Goal: Task Accomplishment & Management: Manage account settings

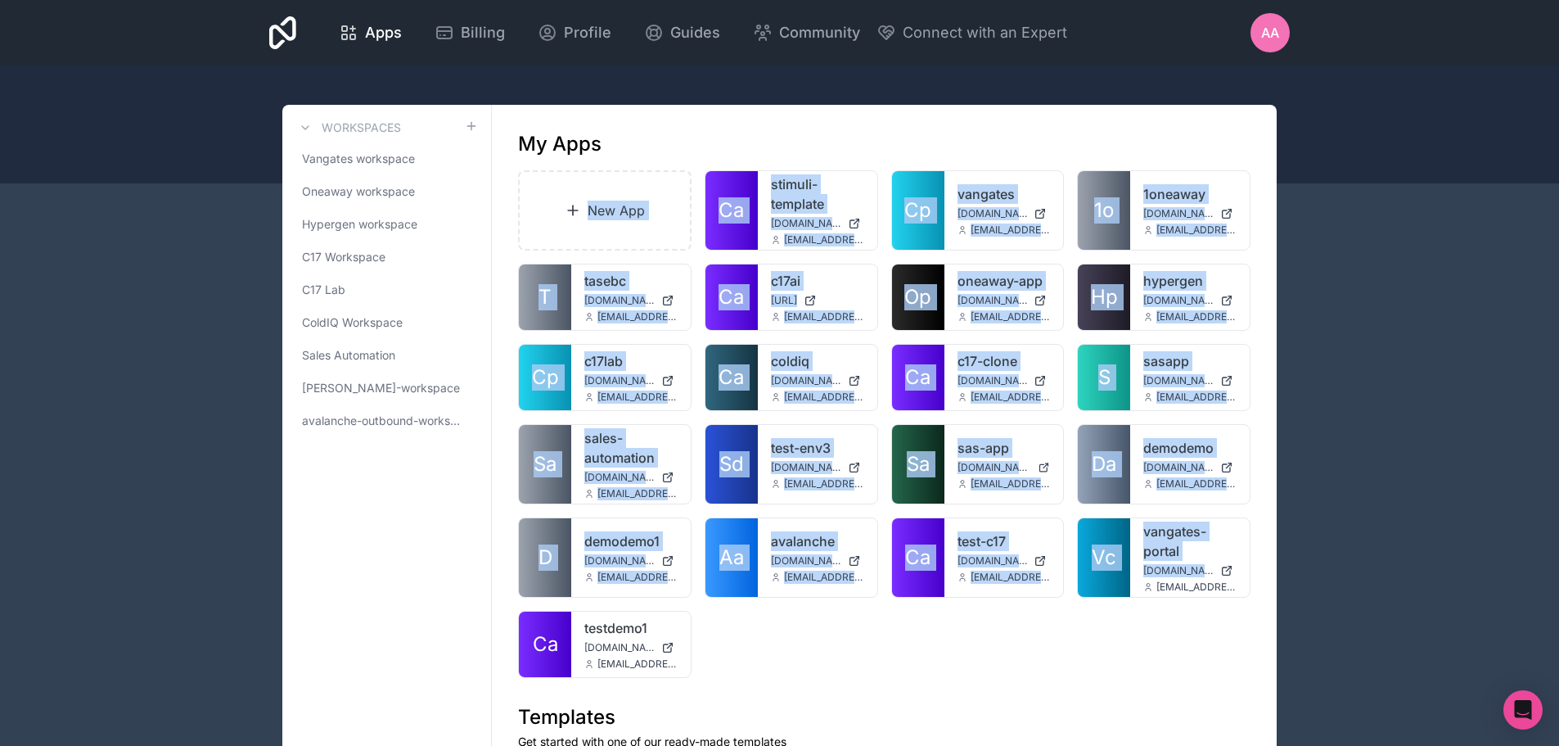
drag, startPoint x: 715, startPoint y: 131, endPoint x: 1116, endPoint y: 671, distance: 673.3
click at [1107, 677] on div "New App Ca stimuli-template stimuli-template.noloco.co rezi@stimuli.digital Cp …" at bounding box center [884, 423] width 733 height 507
drag, startPoint x: 1053, startPoint y: 690, endPoint x: 593, endPoint y: 122, distance: 730.4
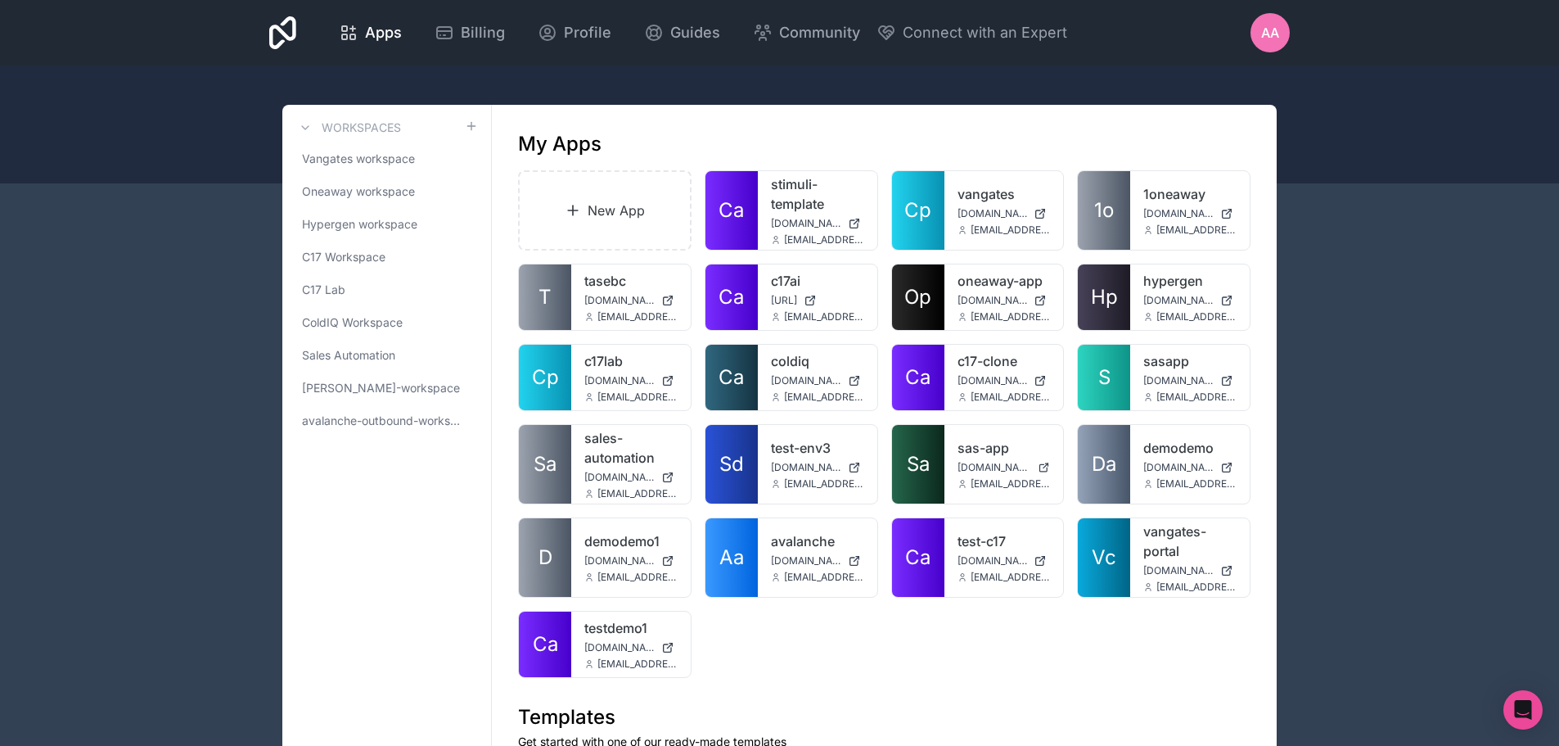
click at [760, 103] on div at bounding box center [779, 124] width 1559 height 118
click at [348, 200] on link "Oneaway workspace" at bounding box center [386, 191] width 183 height 29
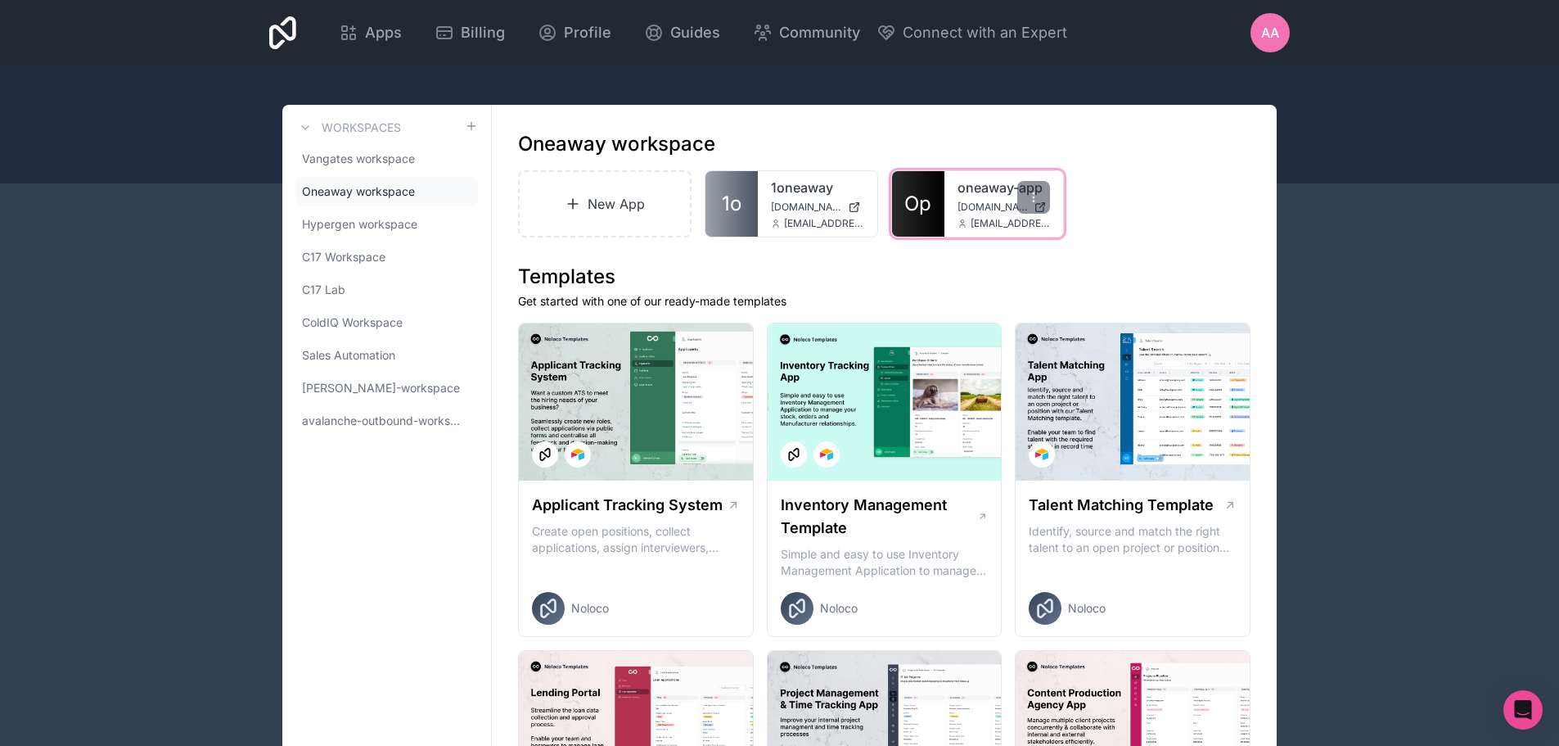
click at [936, 190] on link "Op" at bounding box center [918, 203] width 52 height 65
click at [333, 246] on link "C17 Workspace" at bounding box center [386, 256] width 183 height 29
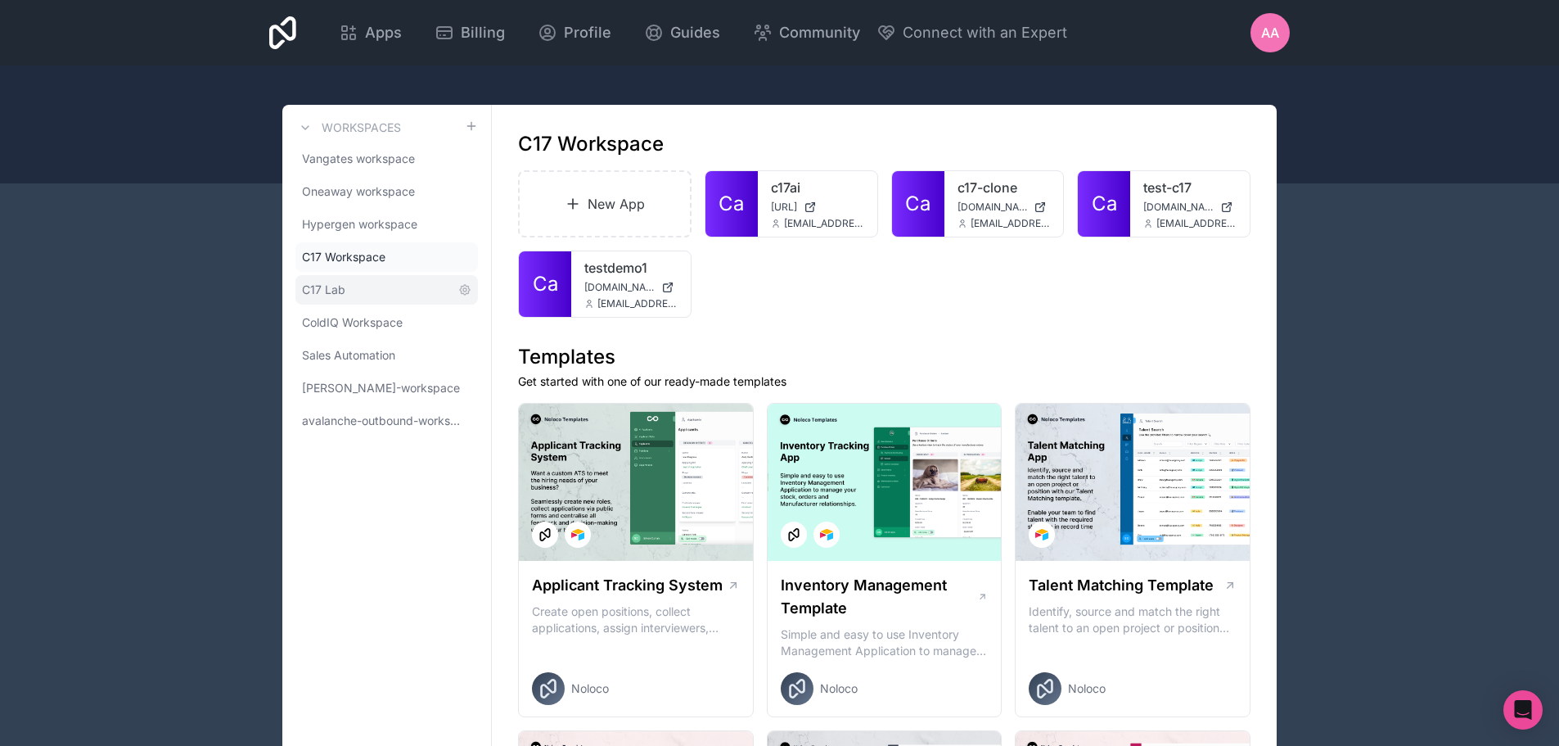
click at [350, 290] on link "C17 Lab" at bounding box center [386, 289] width 183 height 29
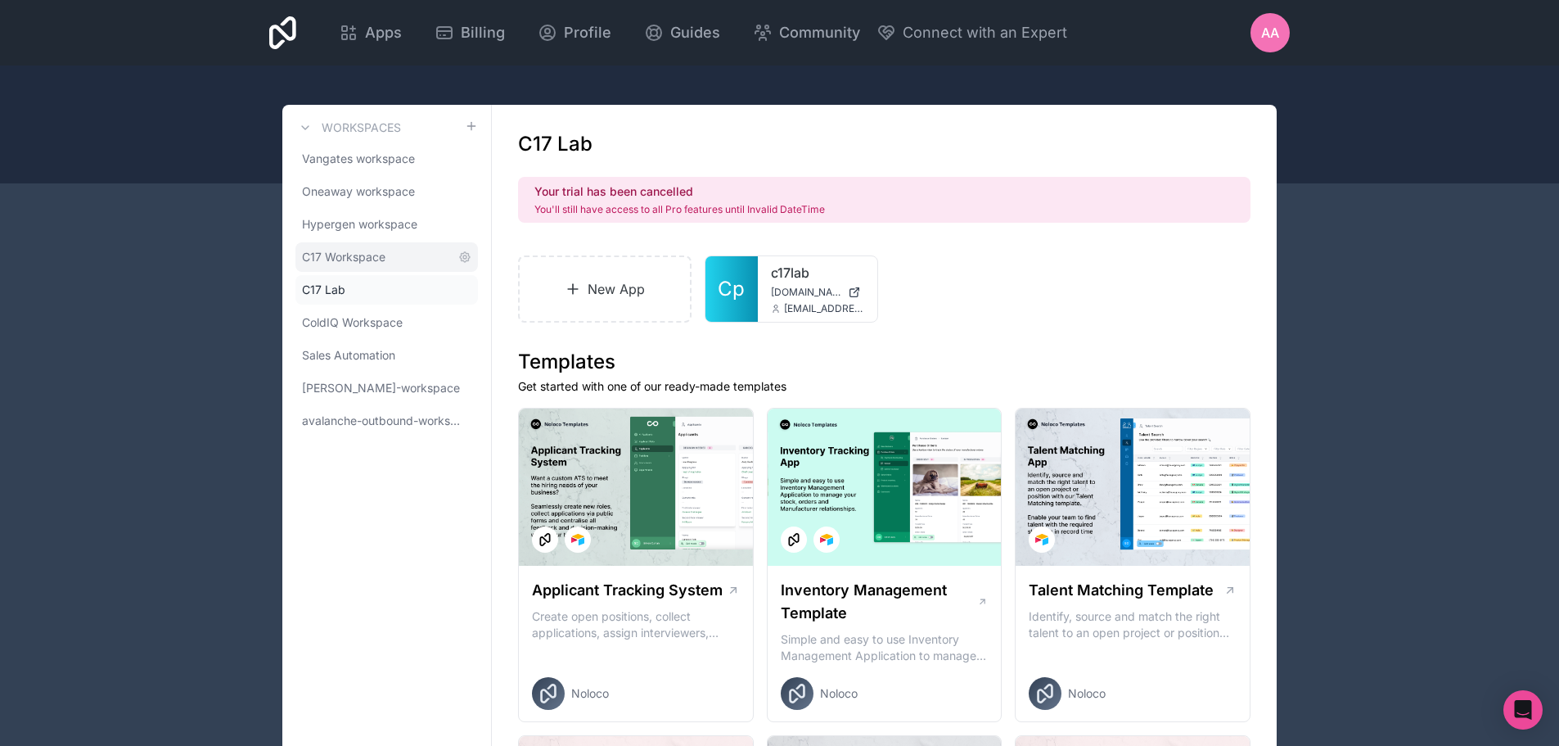
click at [419, 263] on link "C17 Workspace" at bounding box center [386, 256] width 183 height 29
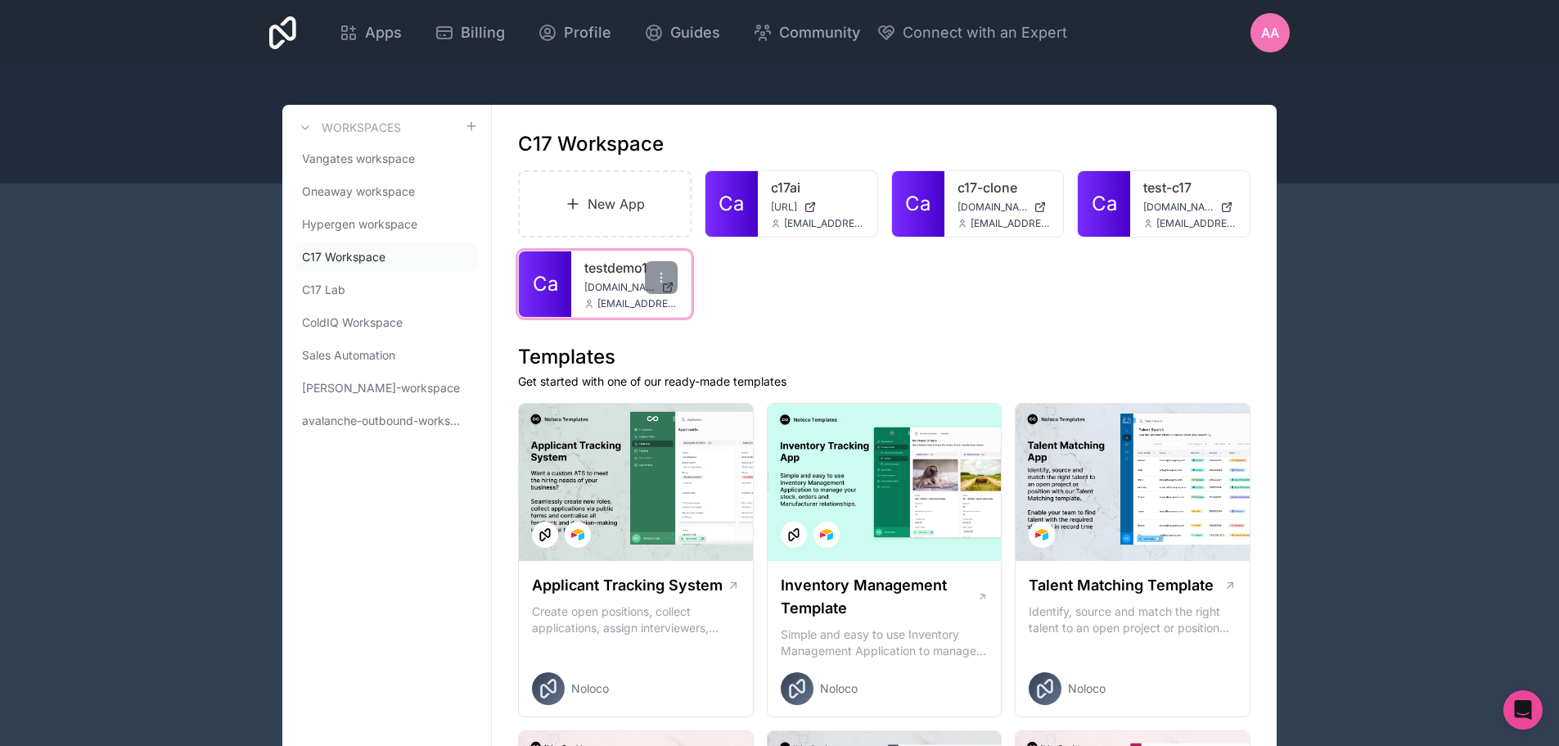
click at [601, 269] on link "testdemo1" at bounding box center [630, 268] width 93 height 20
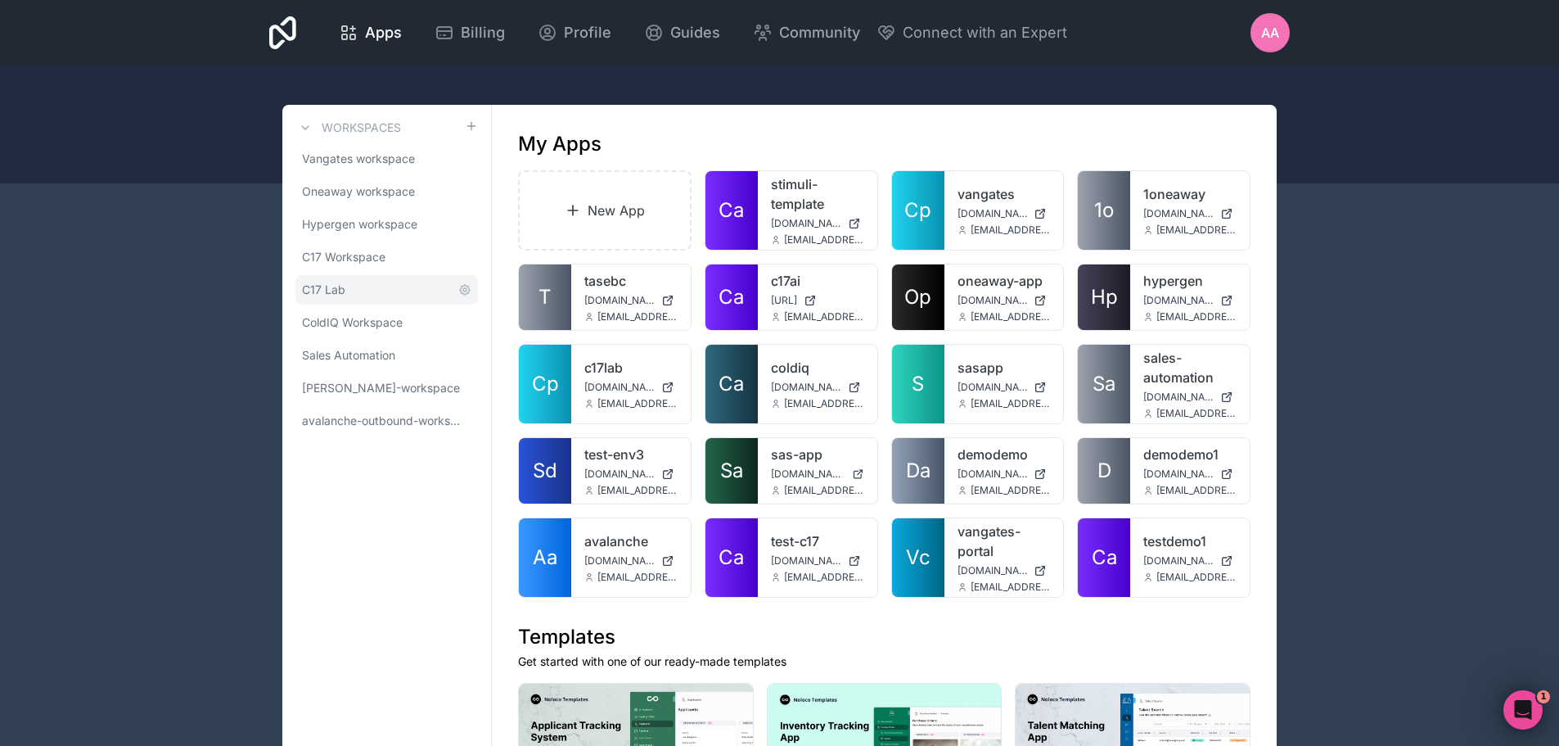
click at [383, 296] on link "C17 Lab" at bounding box center [386, 289] width 183 height 29
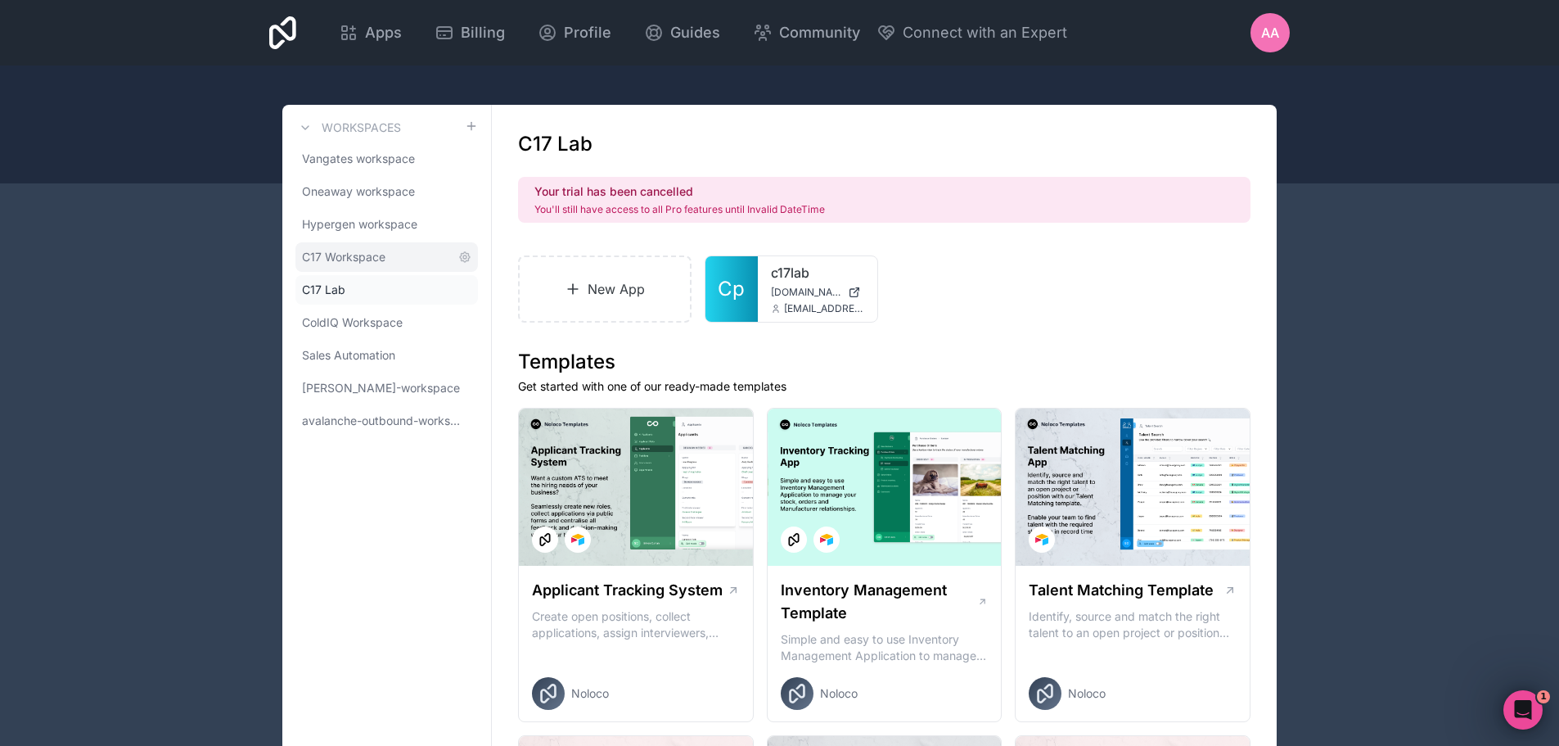
click at [386, 258] on span "C17 Workspace" at bounding box center [343, 257] width 83 height 16
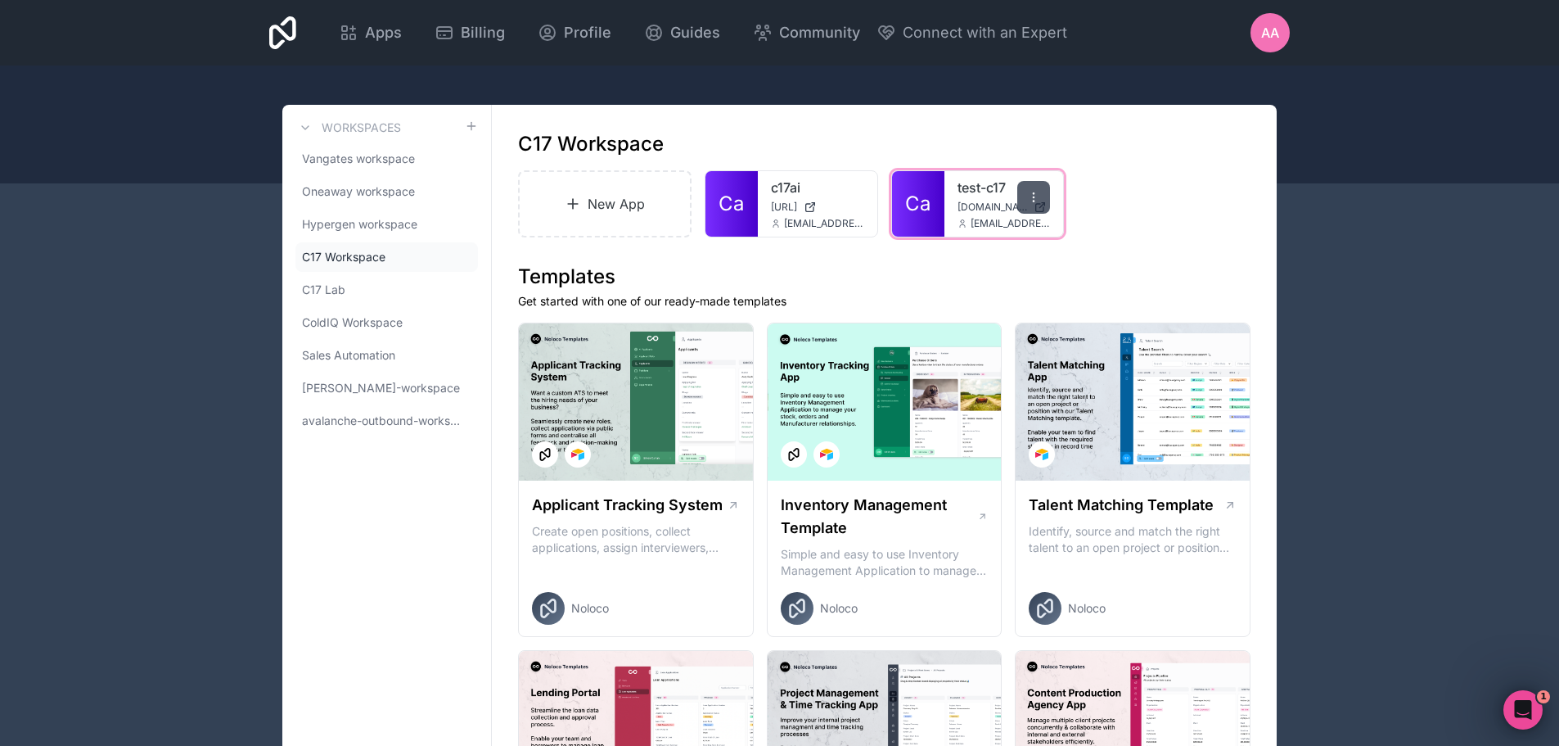
click at [1028, 202] on icon at bounding box center [1033, 197] width 13 height 13
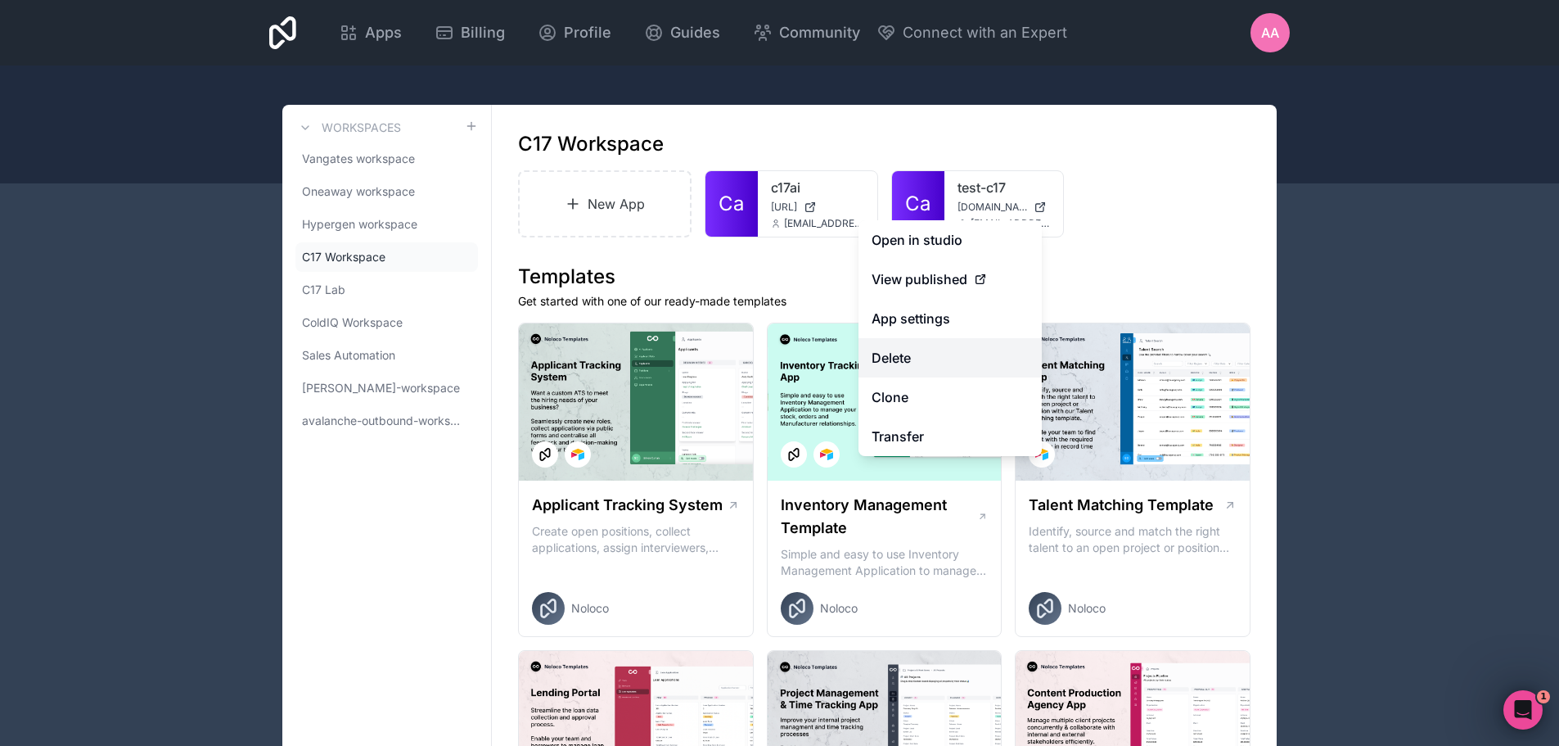
click at [940, 371] on button "Delete" at bounding box center [950, 357] width 183 height 39
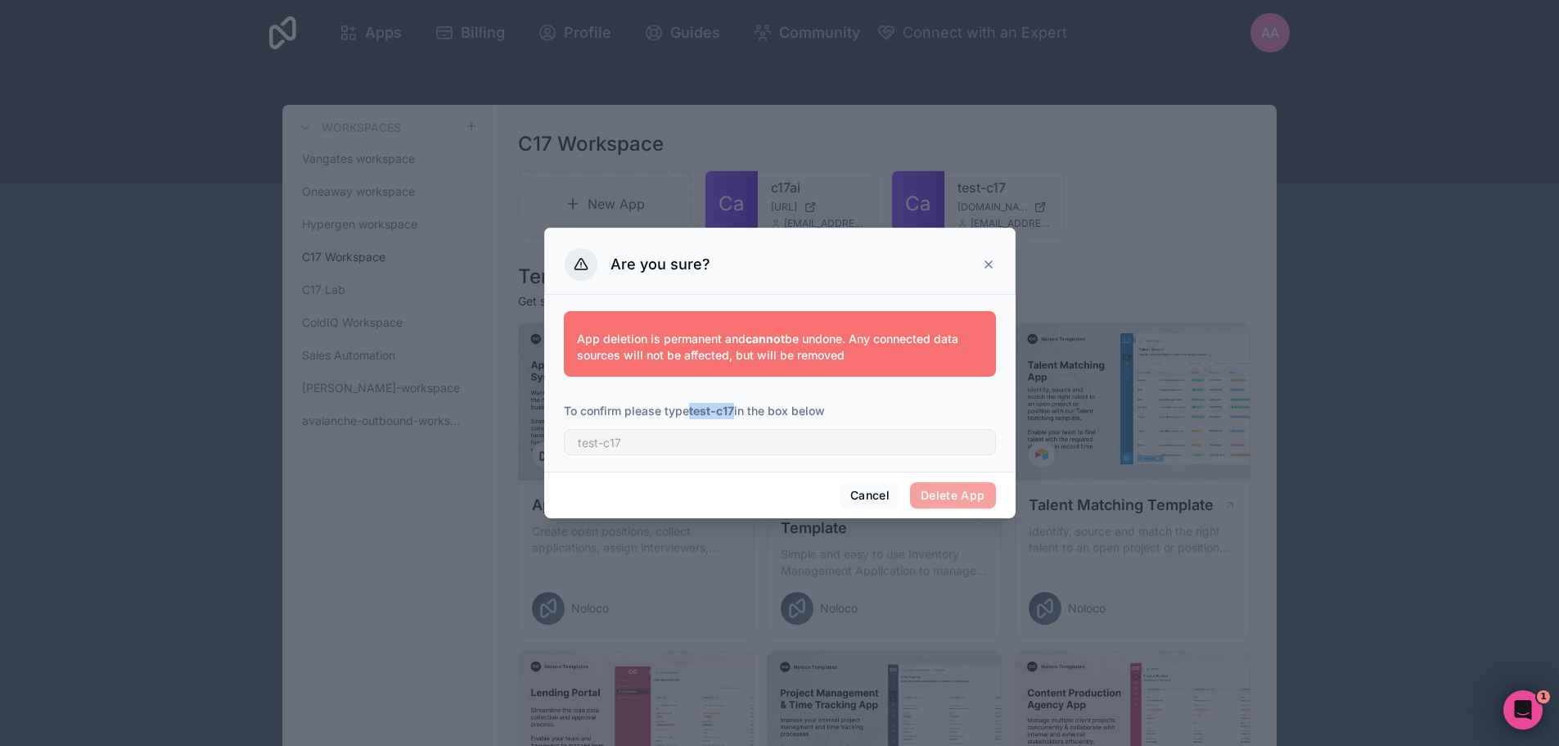
drag, startPoint x: 690, startPoint y: 412, endPoint x: 736, endPoint y: 409, distance: 45.9
click at [736, 409] on p "To confirm please type test-c17 in the box below" at bounding box center [780, 411] width 432 height 16
click at [711, 408] on strong "test-c17" at bounding box center [711, 411] width 45 height 14
click at [697, 408] on strong "test-c17" at bounding box center [711, 411] width 45 height 14
drag, startPoint x: 691, startPoint y: 410, endPoint x: 737, endPoint y: 411, distance: 46.7
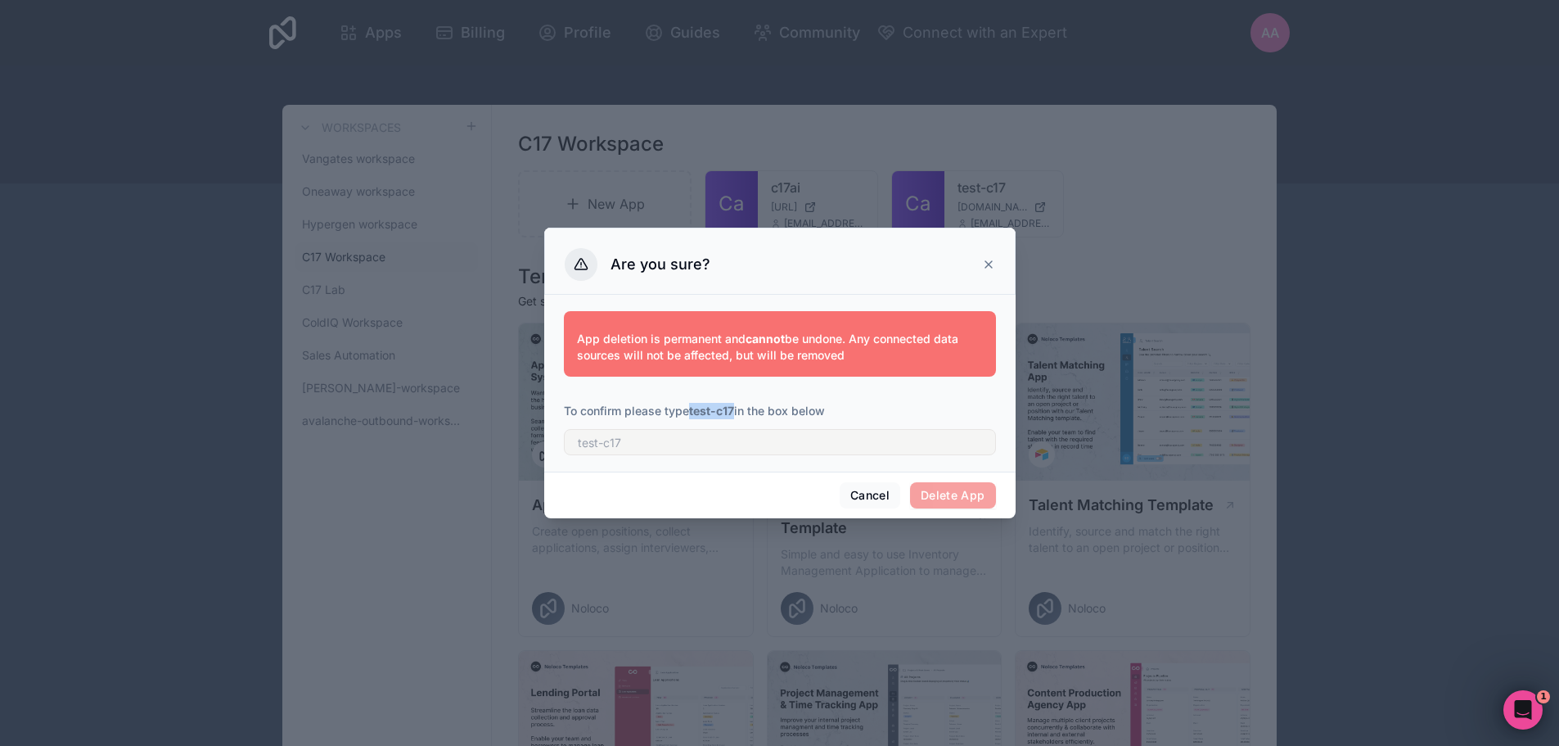
click at [737, 411] on p "To confirm please type test-c17 in the box below" at bounding box center [780, 411] width 432 height 16
copy p "test-c17"
click at [696, 437] on input "text" at bounding box center [780, 442] width 432 height 26
paste input "test-c17"
click at [583, 442] on input "test-c17" at bounding box center [780, 442] width 432 height 26
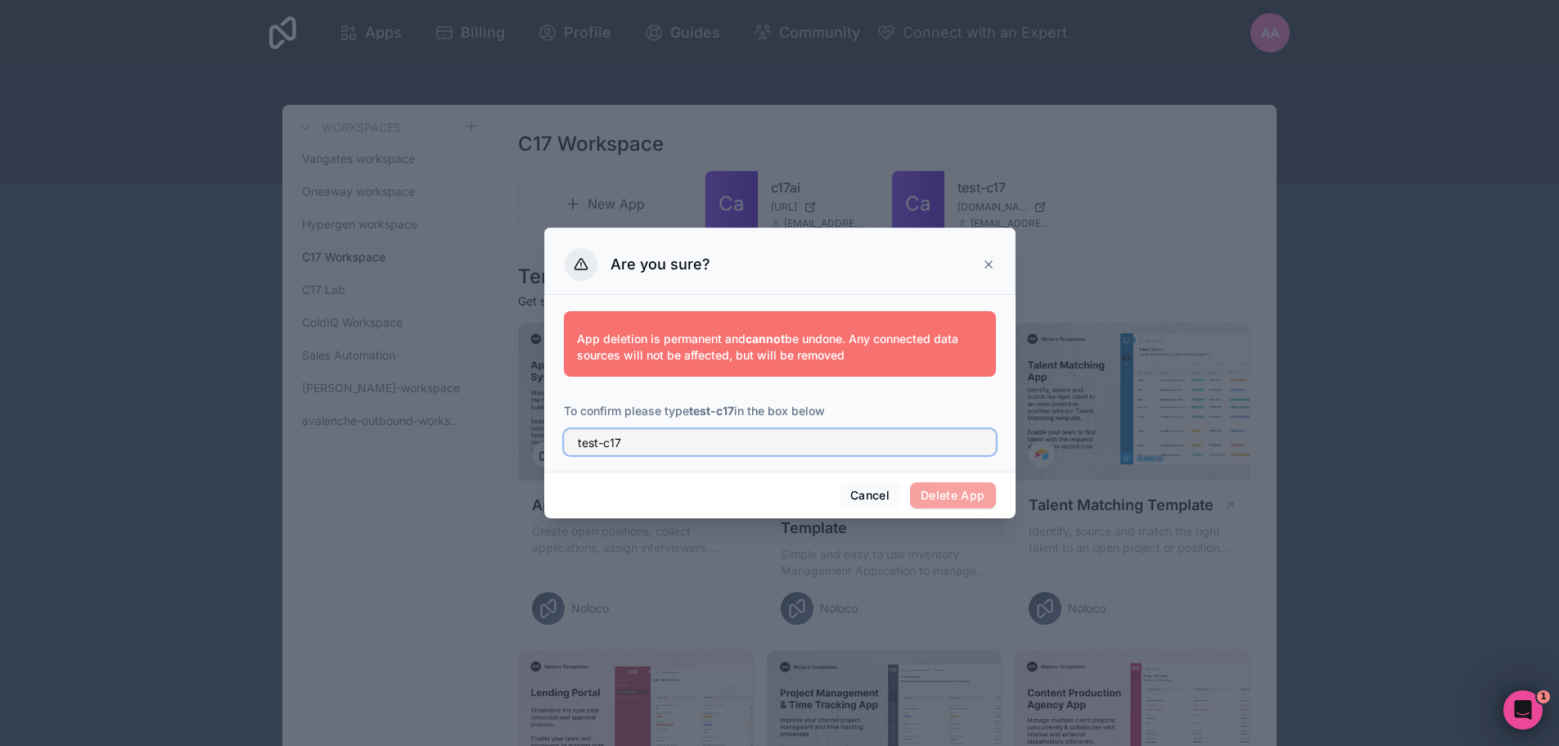
click at [583, 442] on input "test-c17" at bounding box center [780, 442] width 432 height 26
click at [580, 442] on input "test-c17" at bounding box center [780, 442] width 432 height 26
type input "test-c17"
click at [935, 498] on button "Delete App" at bounding box center [953, 495] width 86 height 26
